Goal: Task Accomplishment & Management: Manage account settings

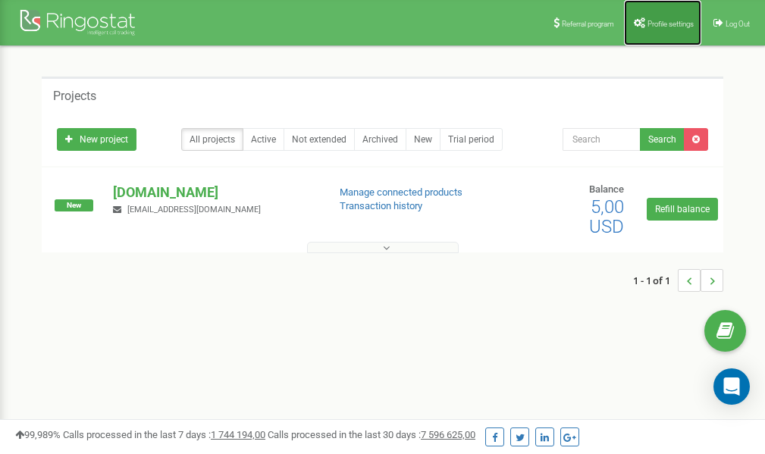
click at [669, 24] on span "Profile settings" at bounding box center [670, 24] width 46 height 8
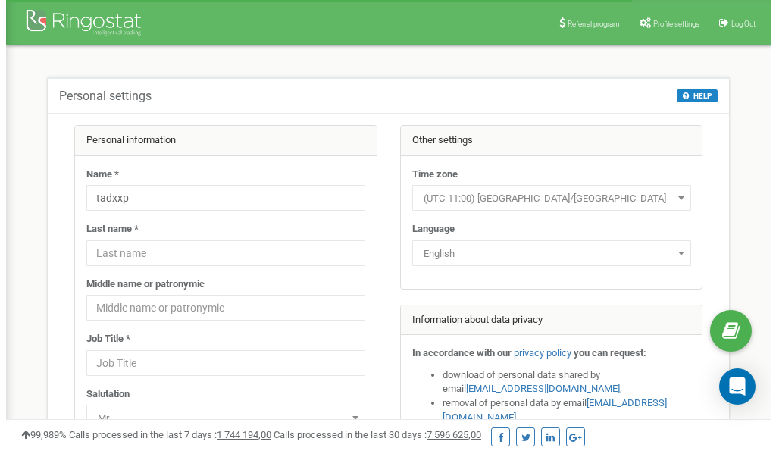
scroll to position [76, 0]
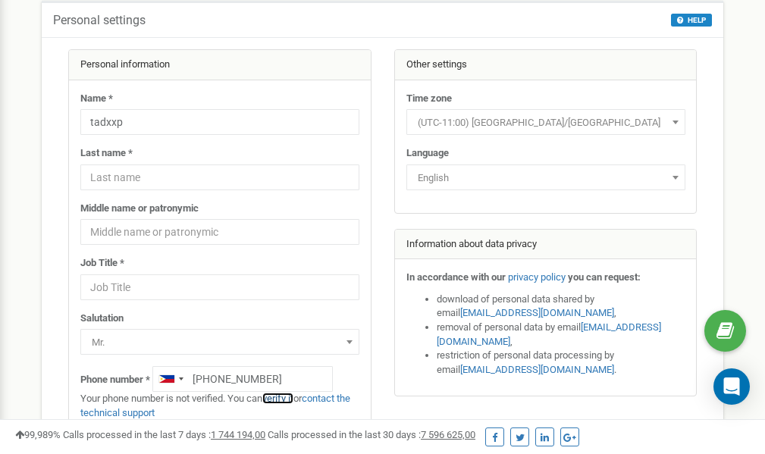
click at [286, 400] on link "verify it" at bounding box center [277, 398] width 31 height 11
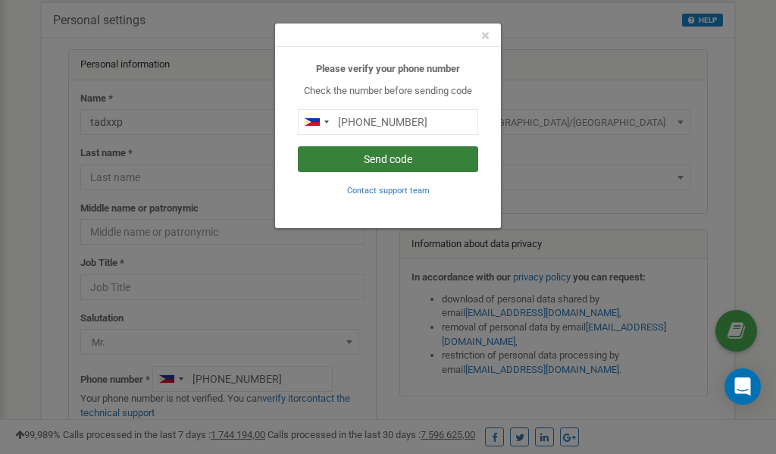
click at [387, 158] on button "Send code" at bounding box center [388, 159] width 180 height 26
